Goal: Task Accomplishment & Management: Use online tool/utility

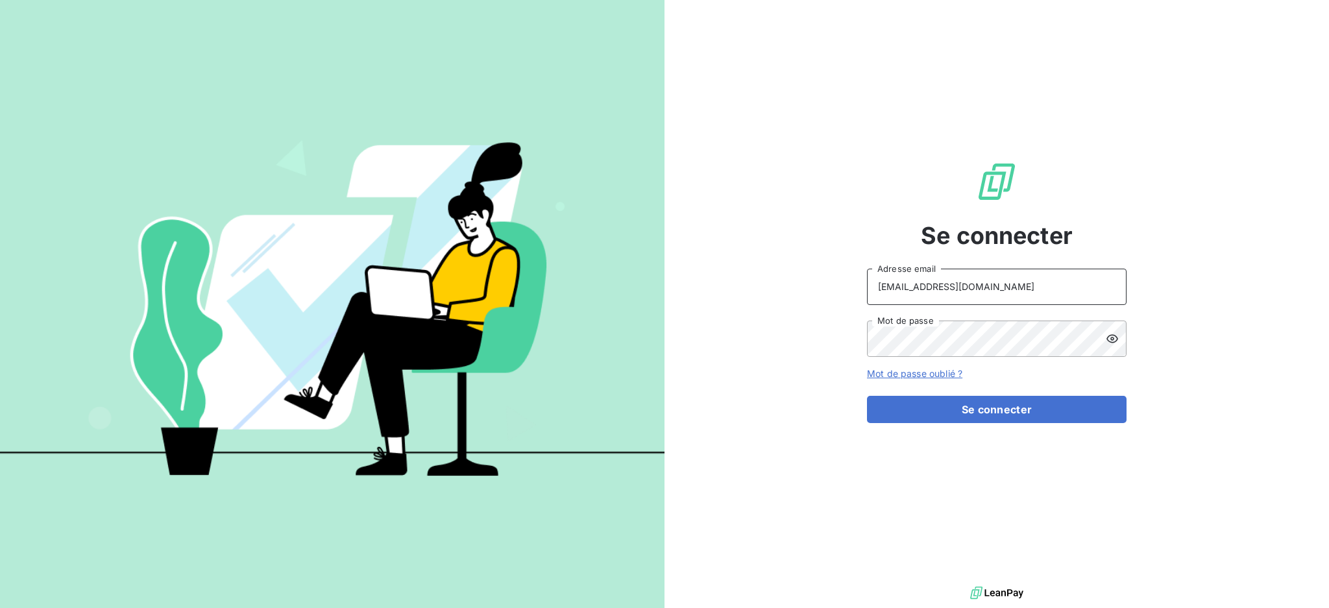
click at [986, 286] on input "[EMAIL_ADDRESS][DOMAIN_NAME]" at bounding box center [997, 287] width 260 height 36
type input "[EMAIL_ADDRESS][DOMAIN_NAME]"
click at [924, 420] on button "Se connecter" at bounding box center [997, 409] width 260 height 27
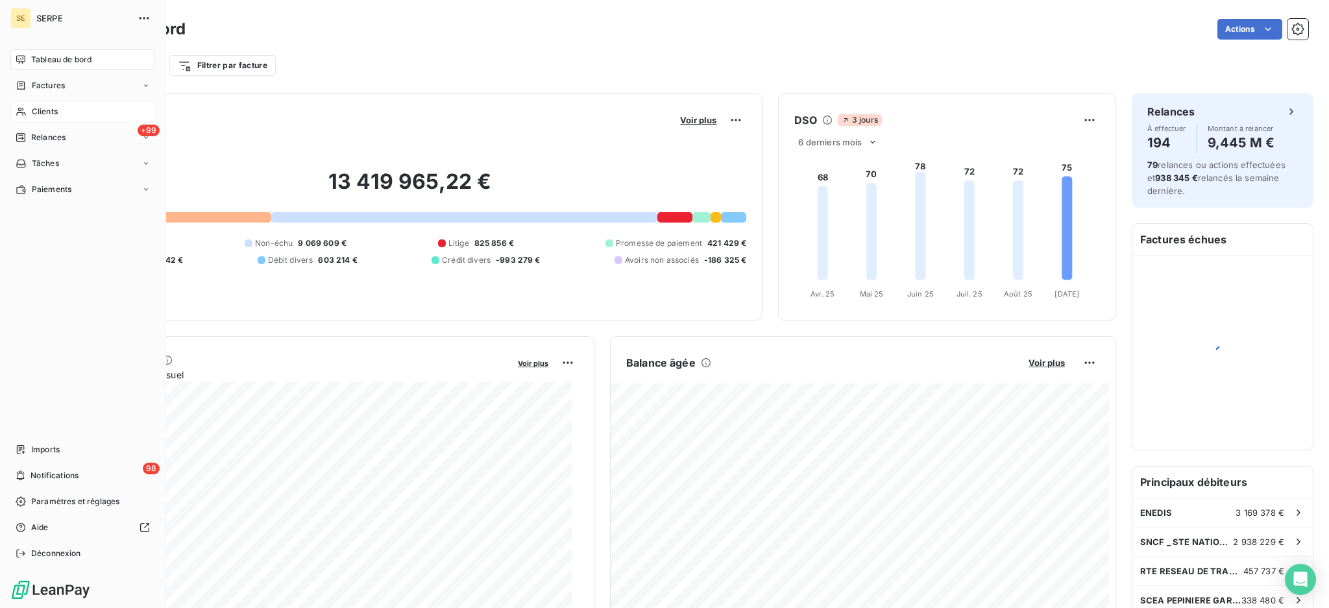
click at [40, 110] on span "Clients" at bounding box center [45, 112] width 26 height 12
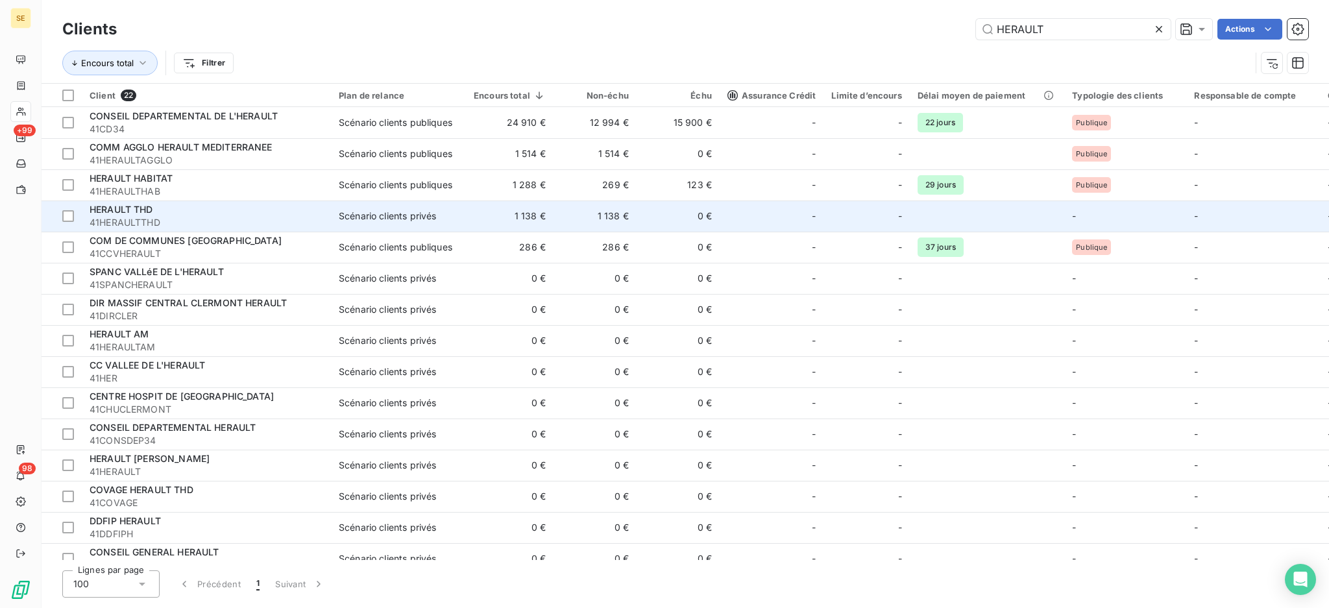
type input "HERAULT"
click at [240, 218] on span "41HERAULTTHD" at bounding box center [207, 222] width 234 height 13
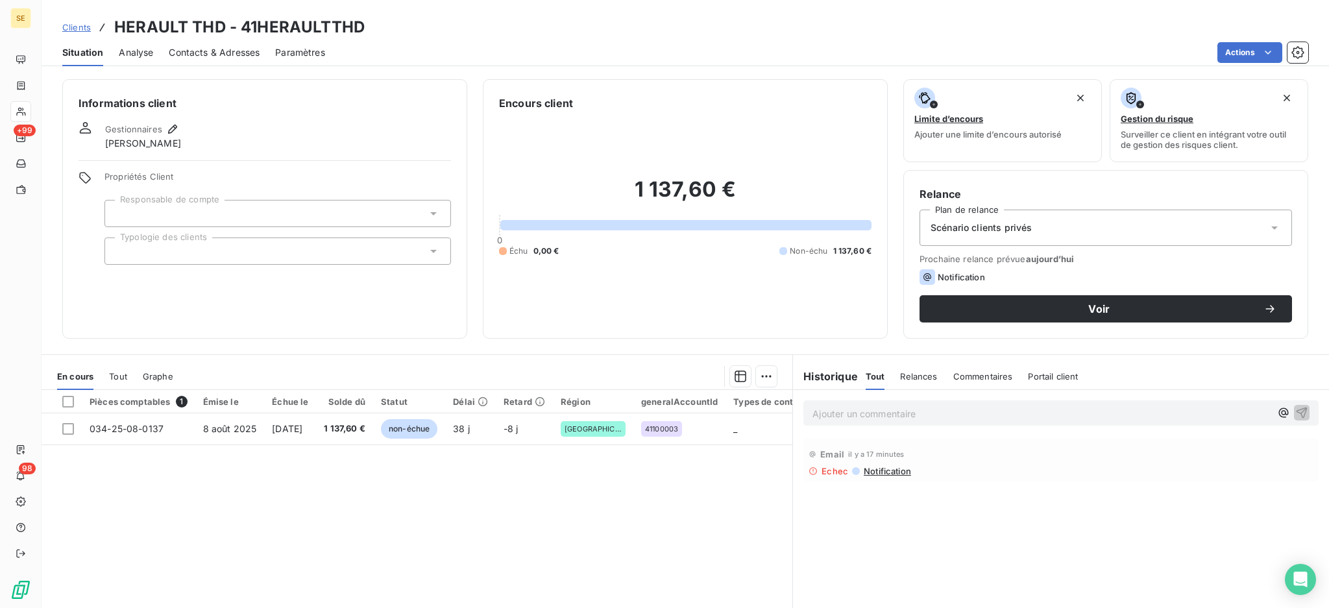
click at [1268, 230] on icon at bounding box center [1274, 227] width 13 height 13
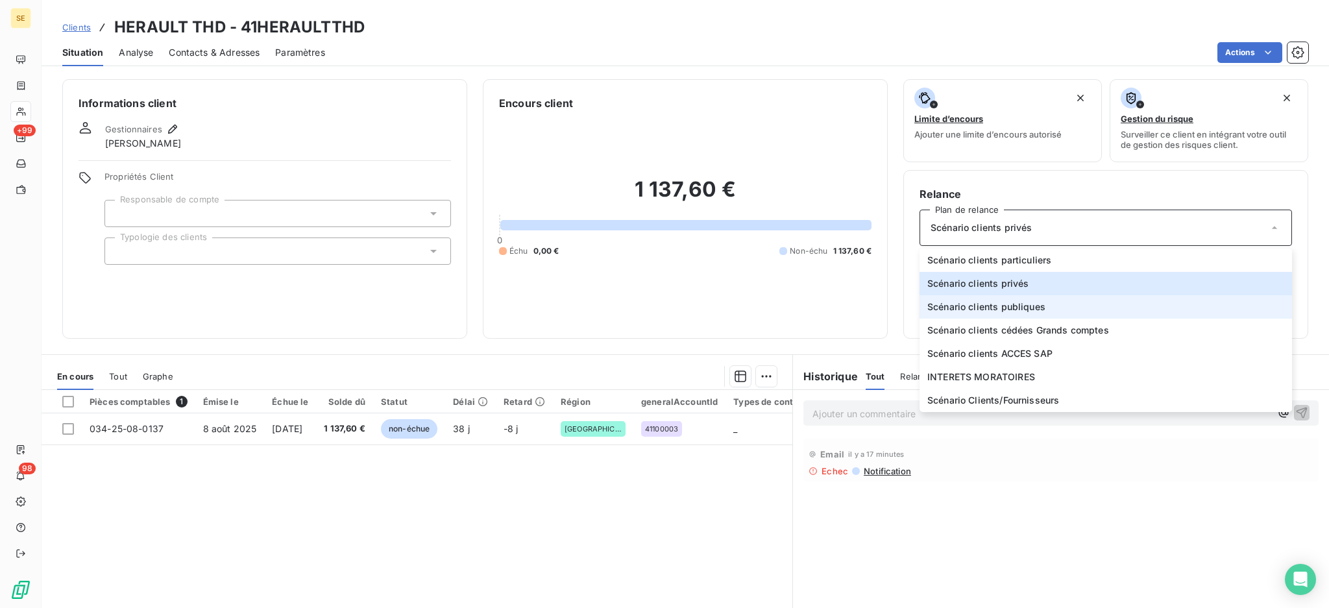
click at [1077, 315] on li "Scénario clients publiques" at bounding box center [1105, 306] width 372 height 23
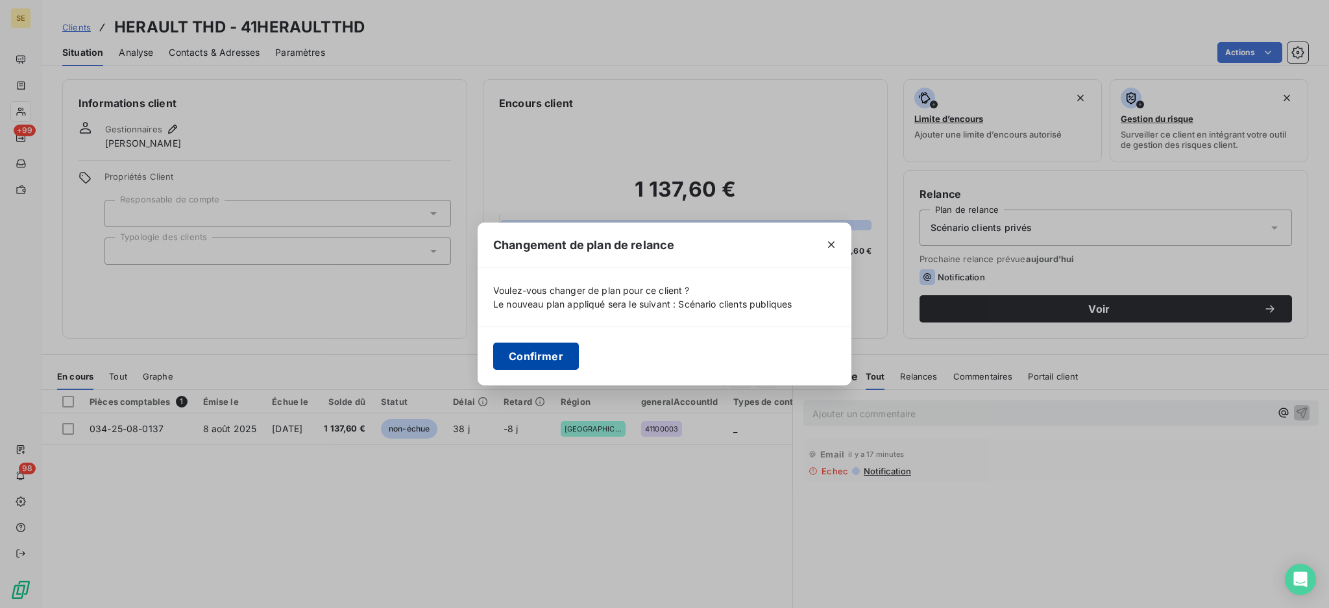
click at [531, 364] on button "Confirmer" at bounding box center [536, 356] width 86 height 27
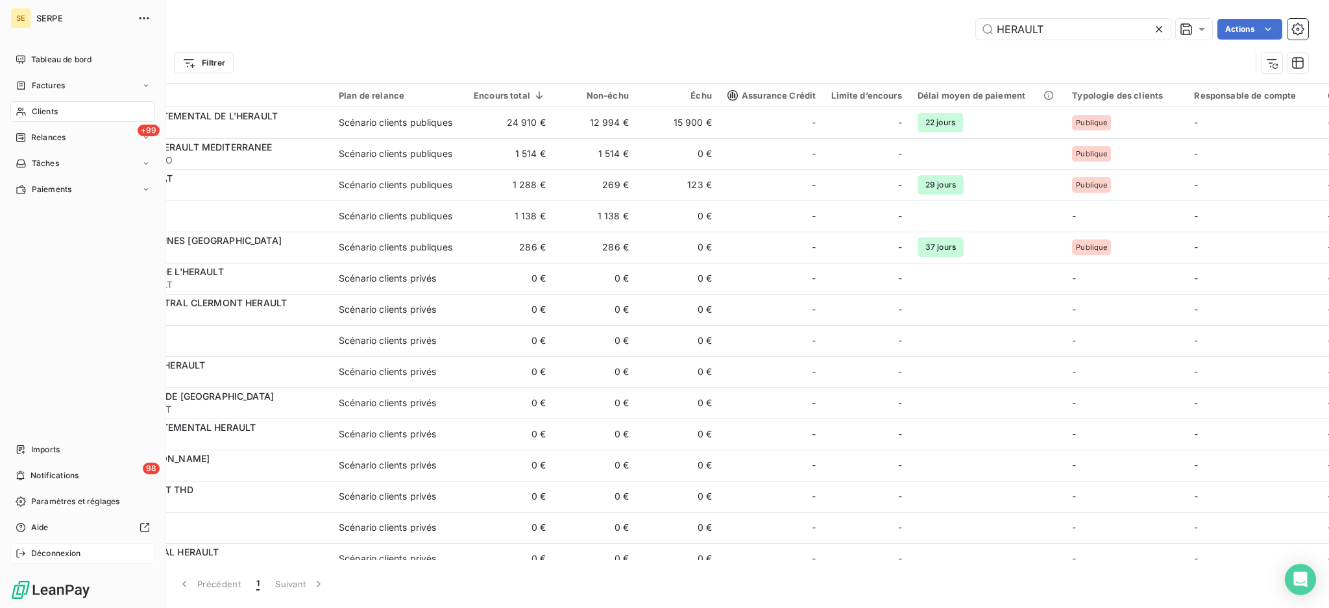
click at [64, 548] on span "Déconnexion" at bounding box center [56, 554] width 50 height 12
